Goal: Task Accomplishment & Management: Manage account settings

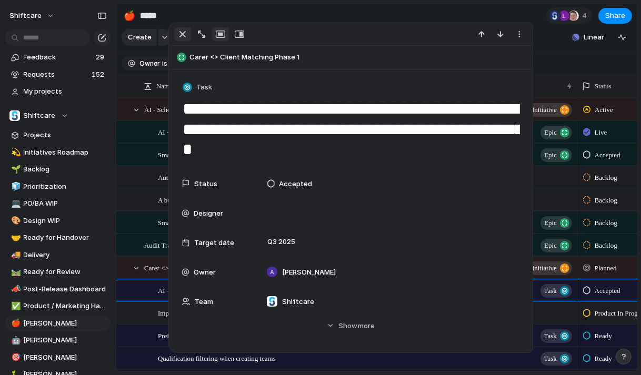
scroll to position [84, 0]
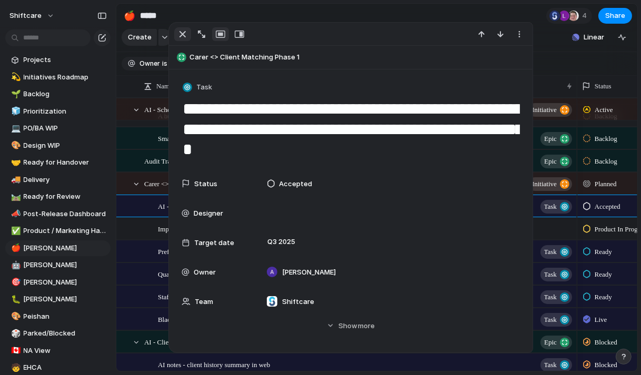
click at [183, 29] on div "button" at bounding box center [182, 34] width 13 height 13
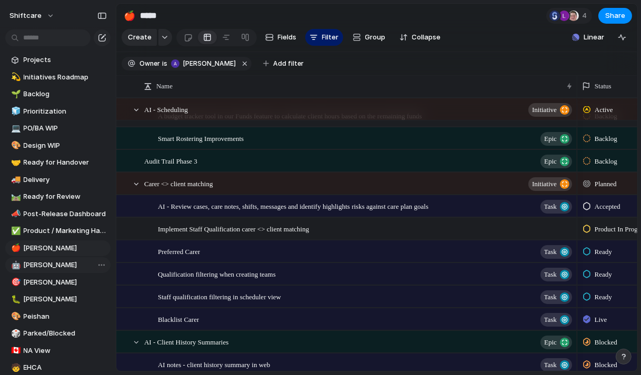
click at [44, 267] on span "[PERSON_NAME]" at bounding box center [65, 265] width 83 height 11
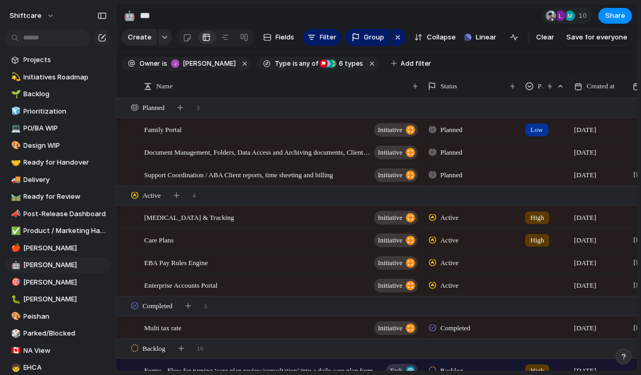
click at [38, 342] on div "💫 Initiatives Roadmap 🌱 Backlog 🧊 Prioritization 💻 PO/BA WIP 🎨 Design WIP 🤝 Rea…" at bounding box center [57, 360] width 105 height 581
click at [37, 350] on span "NA View" at bounding box center [65, 351] width 83 height 11
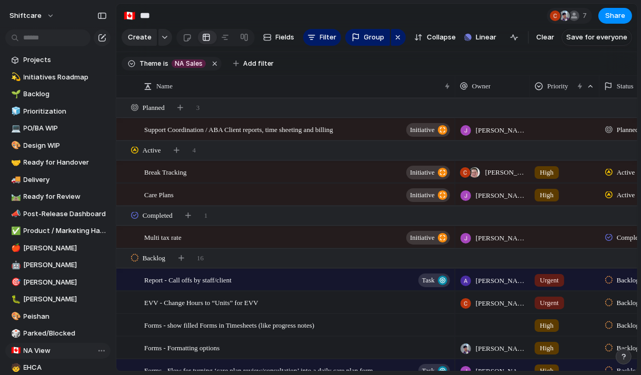
type input "*******"
click at [254, 63] on span "Add filter" at bounding box center [258, 63] width 31 height 9
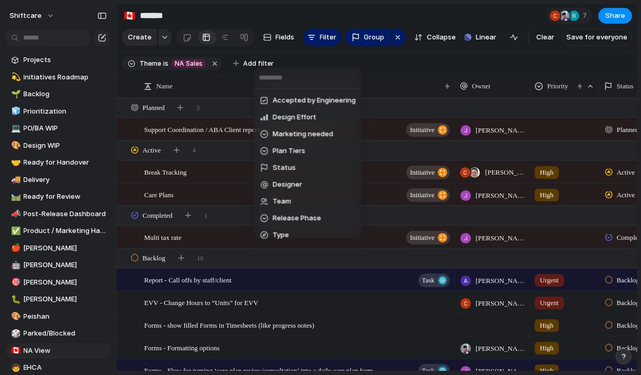
scroll to position [333, 0]
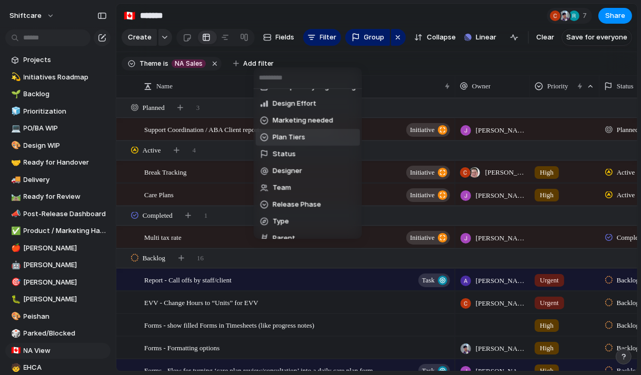
click at [286, 151] on span "Status" at bounding box center [284, 154] width 23 height 11
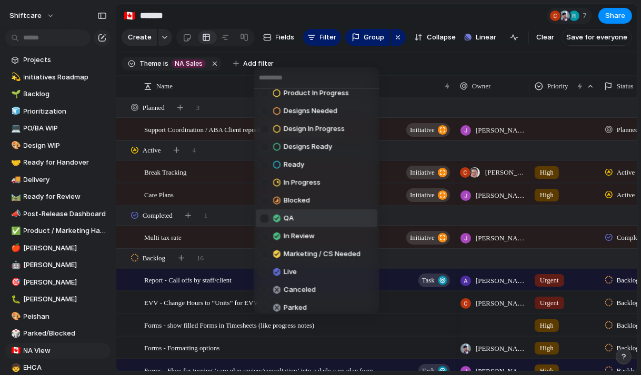
scroll to position [83, 0]
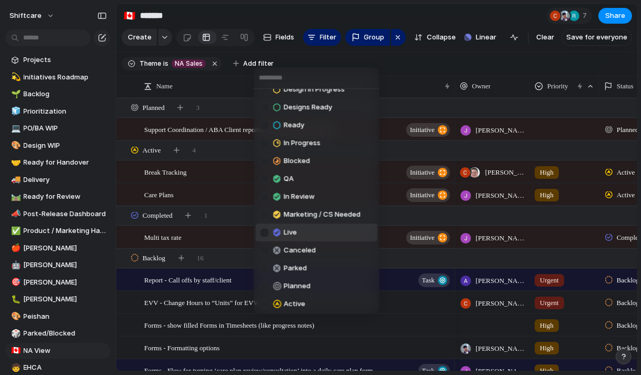
click at [264, 233] on div at bounding box center [264, 233] width 9 height 9
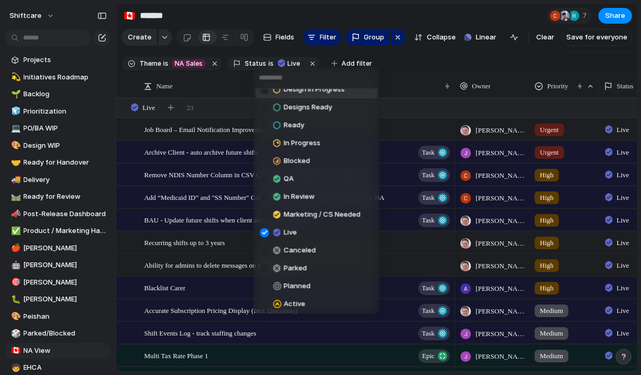
click at [398, 74] on div "Backlog Accepted Product In Progress Designs Needed Design In Progress Designs …" at bounding box center [320, 187] width 641 height 375
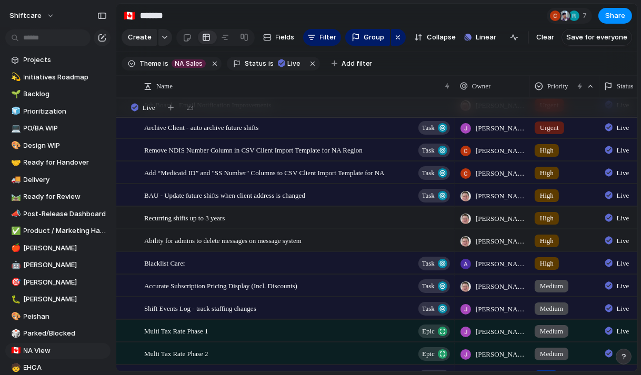
scroll to position [0, 0]
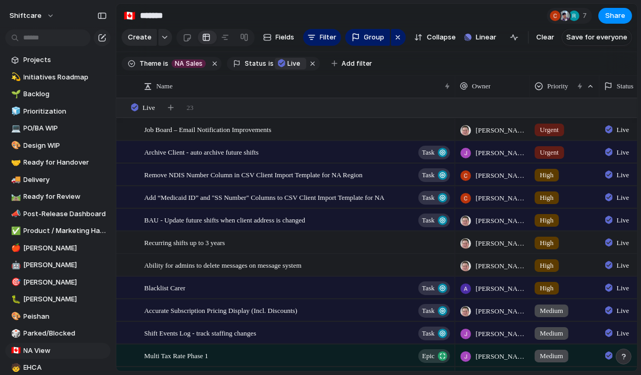
click at [288, 62] on span "Live" at bounding box center [294, 63] width 13 height 9
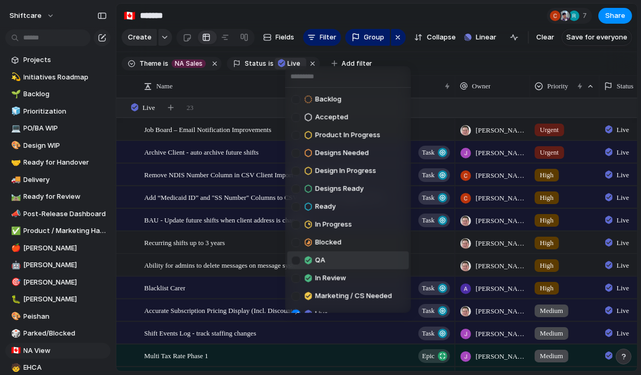
click at [294, 258] on div at bounding box center [296, 260] width 9 height 9
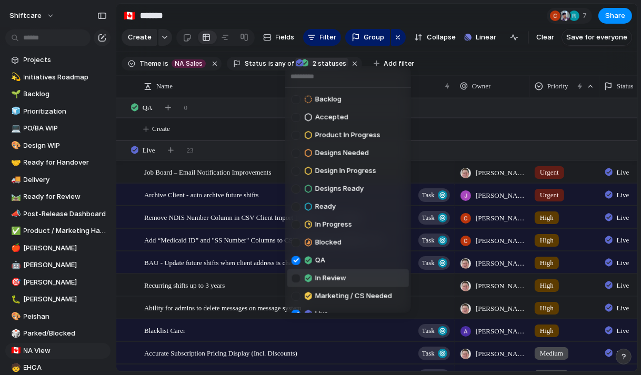
click at [294, 282] on div at bounding box center [296, 278] width 9 height 9
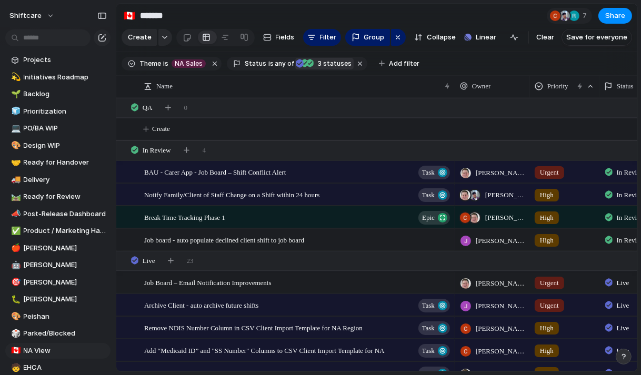
click at [446, 70] on div "Backlog Accepted Product In Progress Designs Needed Design In Progress Designs …" at bounding box center [320, 187] width 641 height 375
click at [602, 38] on span "Save for everyone" at bounding box center [597, 37] width 61 height 11
click at [622, 15] on span "Share" at bounding box center [616, 16] width 20 height 11
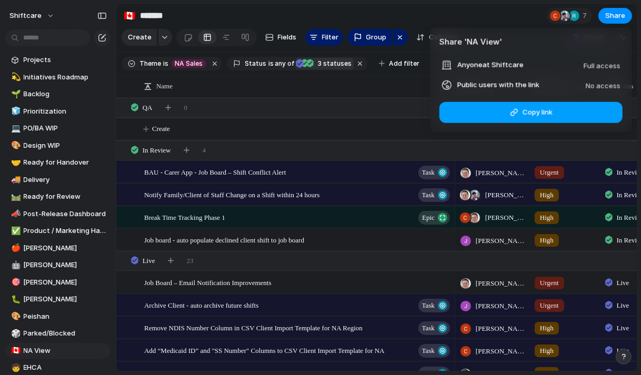
click at [514, 116] on div "button" at bounding box center [514, 112] width 8 height 8
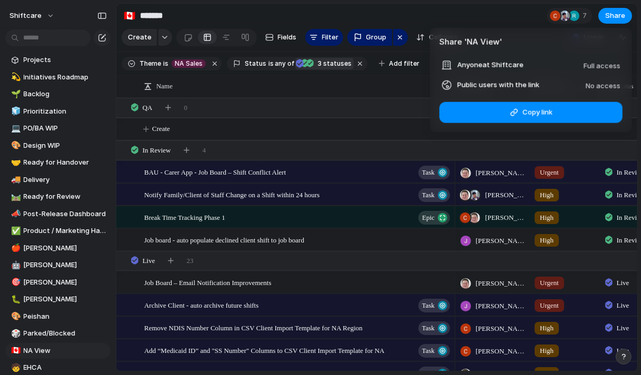
click at [499, 15] on div "Share ' NA View ' Anyone at Shiftcare Full access Public users with the link No…" at bounding box center [320, 187] width 641 height 375
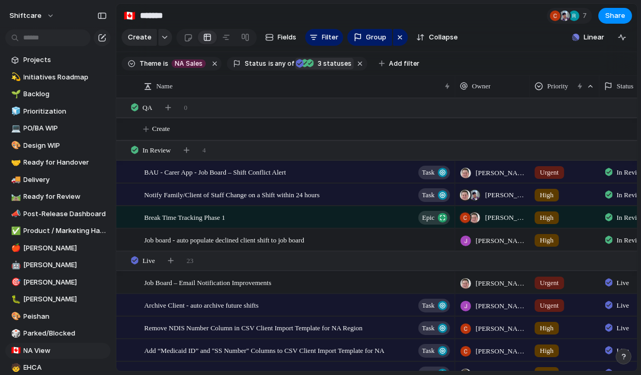
click at [256, 58] on div "Status is any of Live QA In Review 3 statuses" at bounding box center [297, 64] width 141 height 14
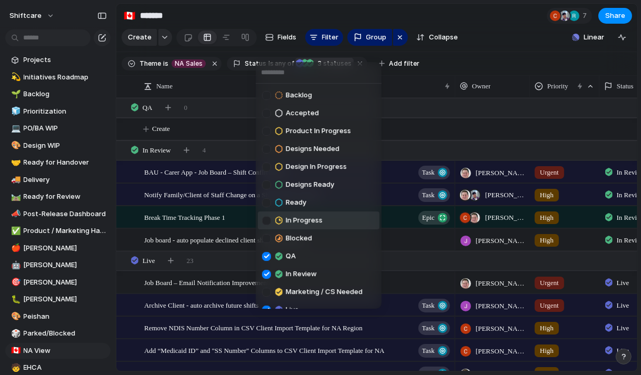
click at [264, 221] on div at bounding box center [266, 220] width 9 height 9
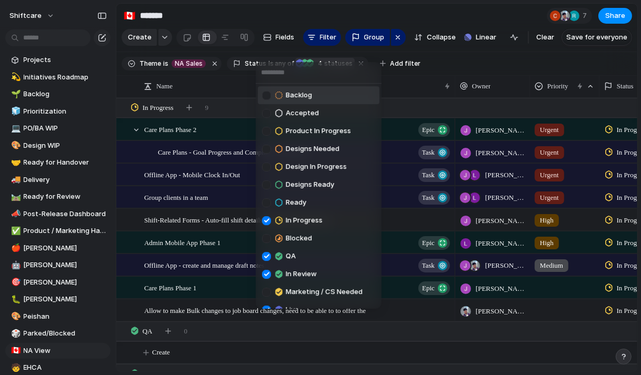
click at [444, 61] on div "Backlog Accepted Product In Progress Designs Needed Design In Progress Designs …" at bounding box center [320, 187] width 641 height 375
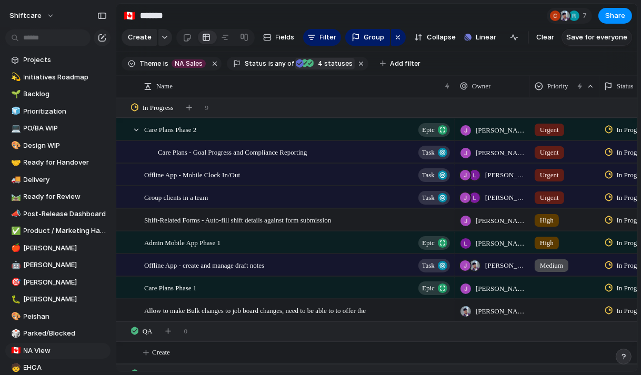
click at [598, 44] on button "Save for everyone" at bounding box center [597, 37] width 71 height 17
